Goal: Task Accomplishment & Management: Manage account settings

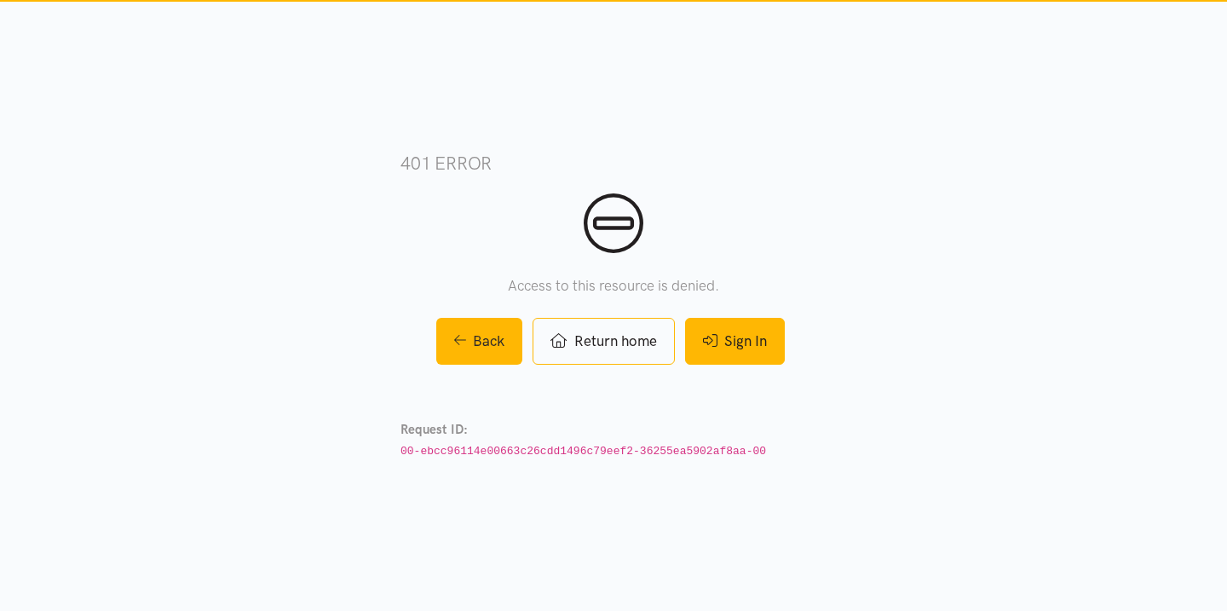
click at [737, 323] on link "Sign In" at bounding box center [735, 341] width 100 height 47
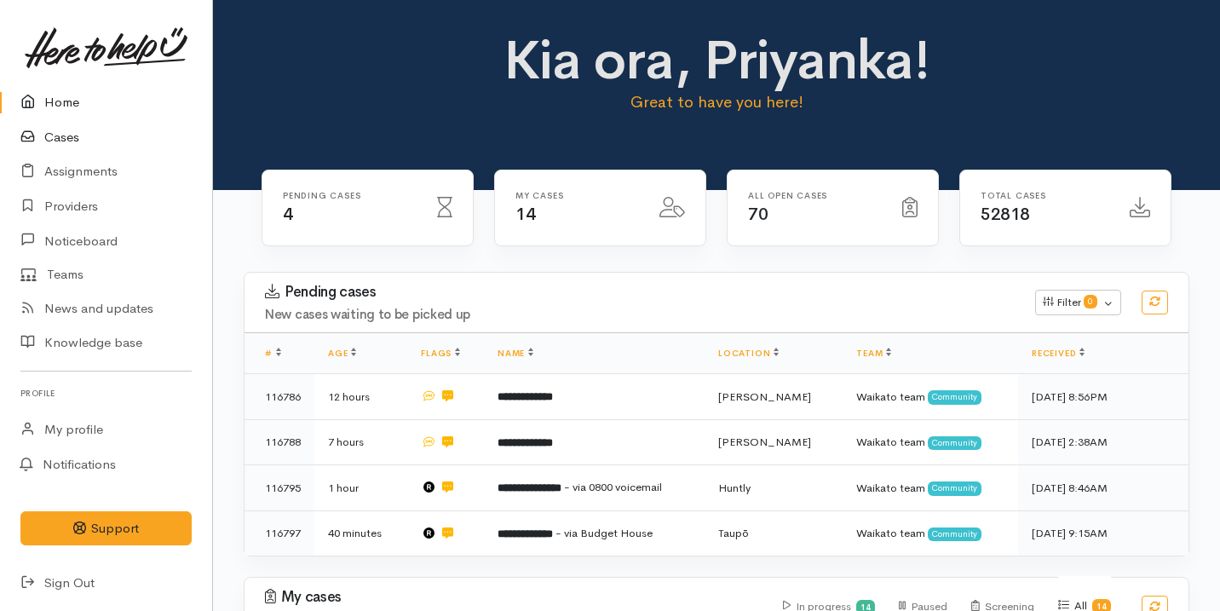
click at [73, 147] on link "Cases" at bounding box center [106, 137] width 212 height 35
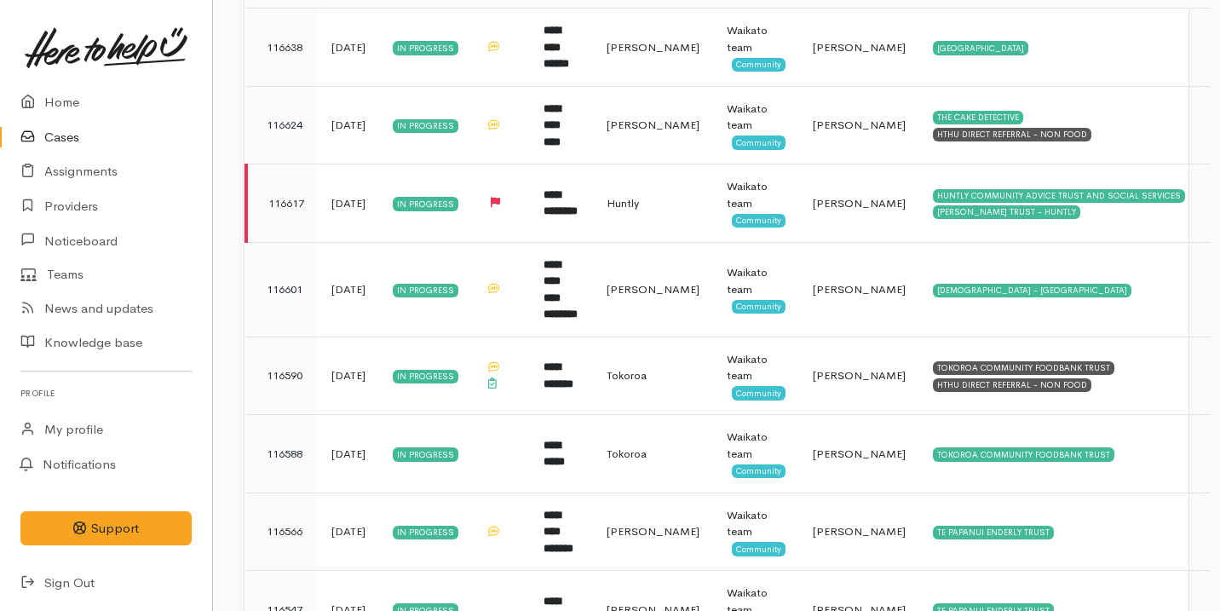
scroll to position [533, 0]
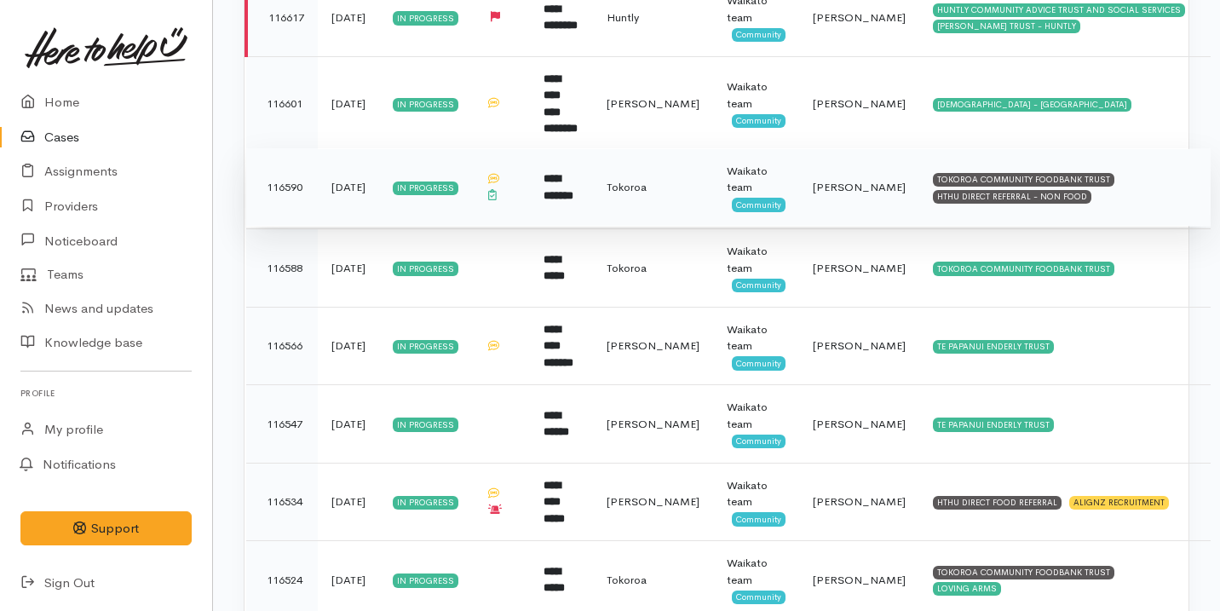
click at [520, 198] on td at bounding box center [501, 187] width 58 height 78
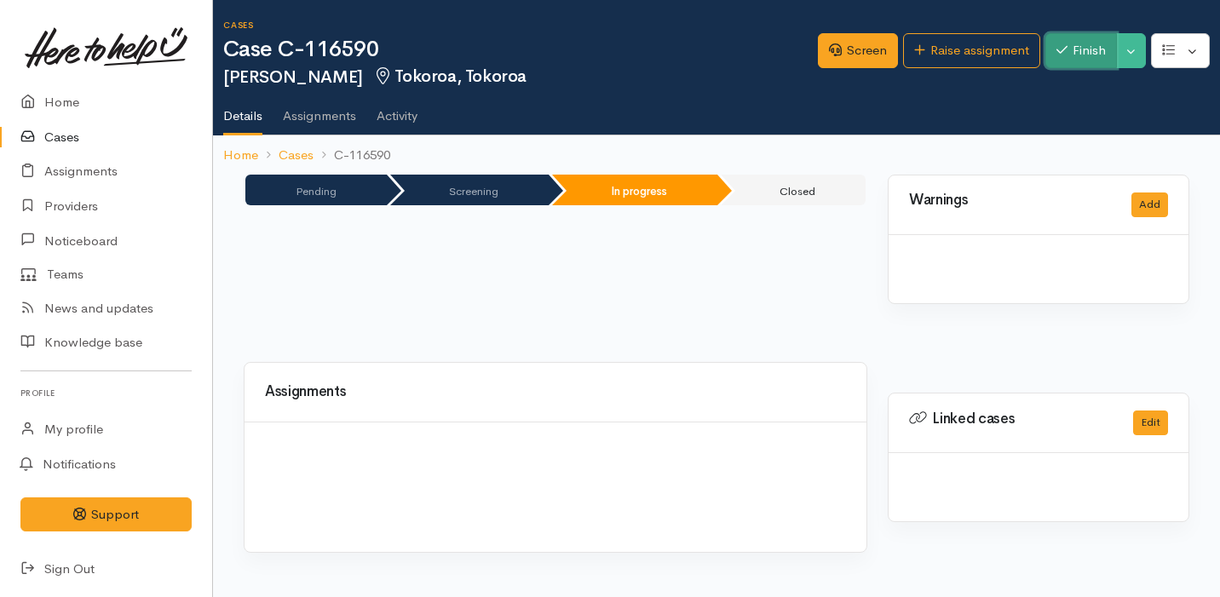
click at [1078, 55] on button "Finish" at bounding box center [1082, 50] width 72 height 35
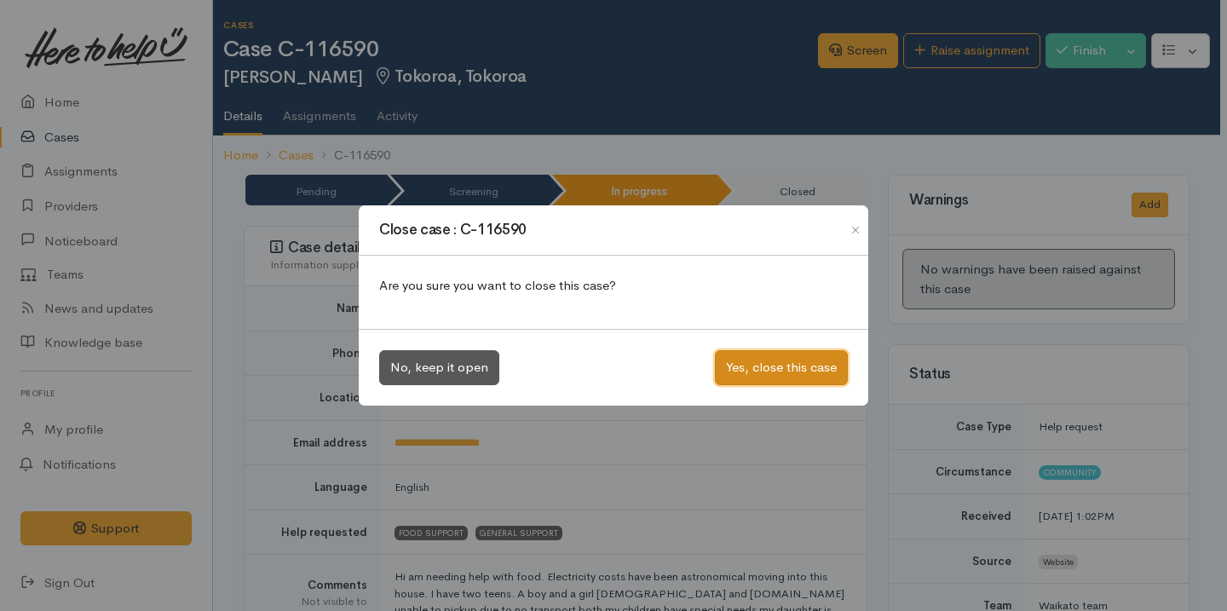
click at [781, 373] on button "Yes, close this case" at bounding box center [781, 367] width 133 height 35
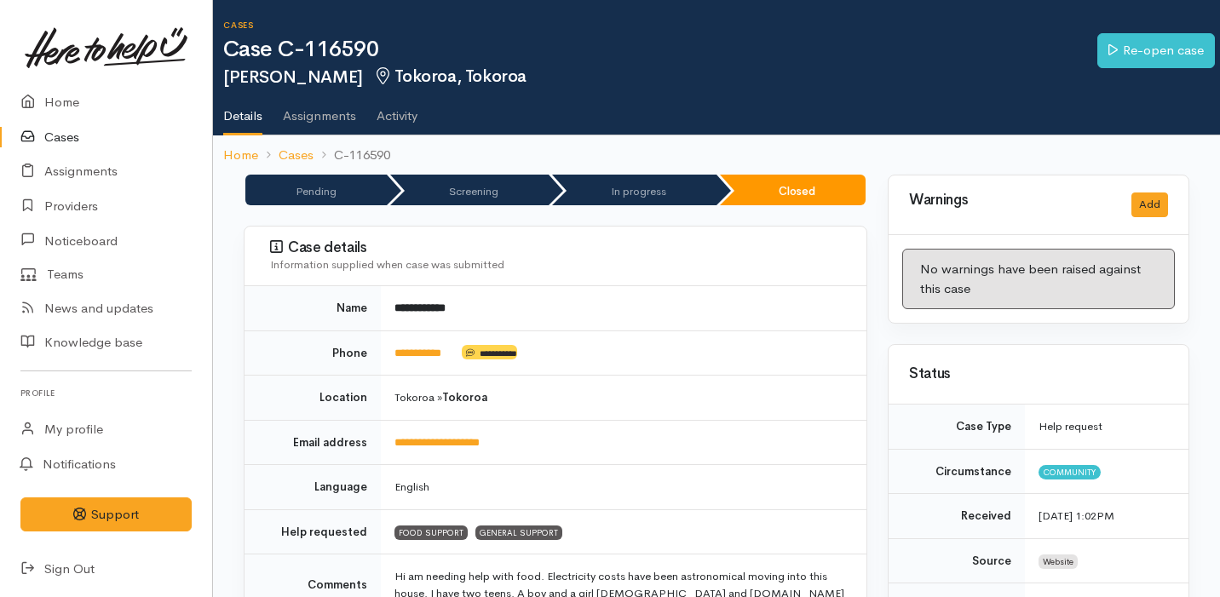
click at [145, 150] on link "Cases" at bounding box center [106, 137] width 212 height 35
